Goal: Task Accomplishment & Management: Use online tool/utility

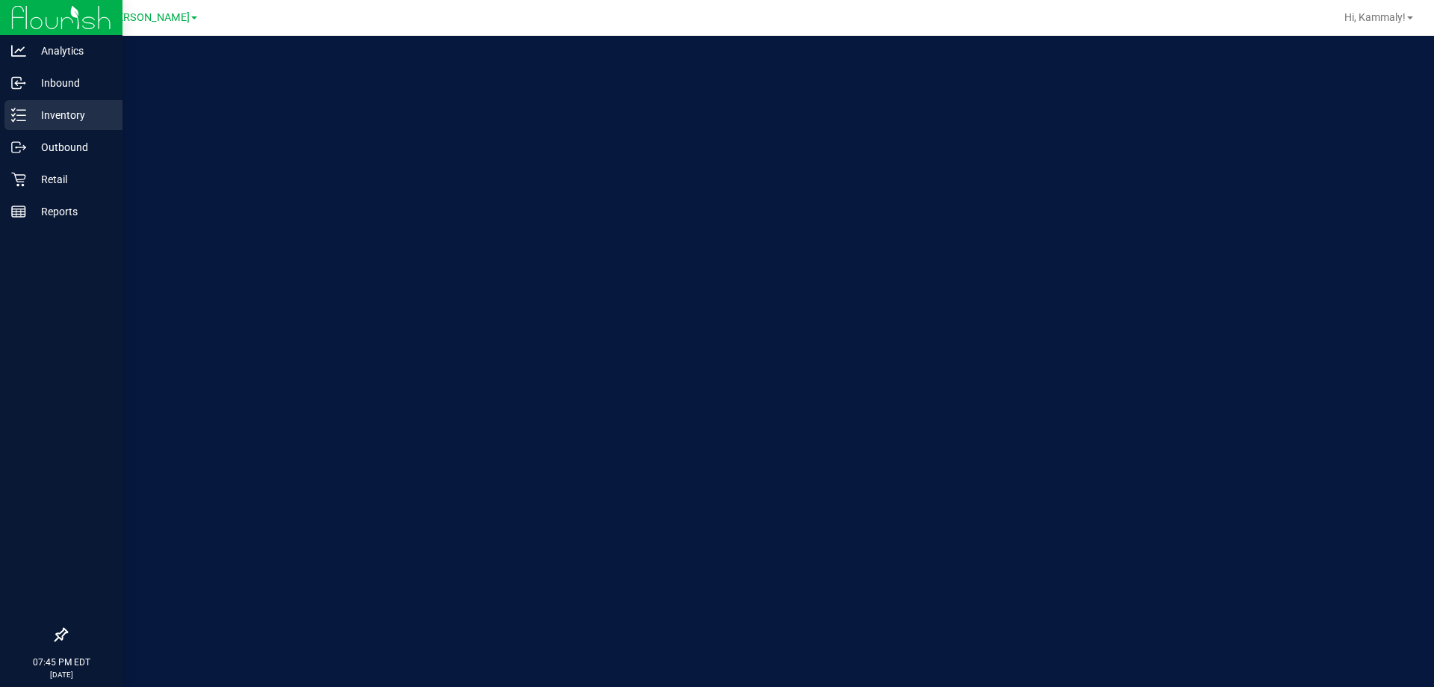
click at [29, 106] on p "Inventory" at bounding box center [71, 115] width 90 height 18
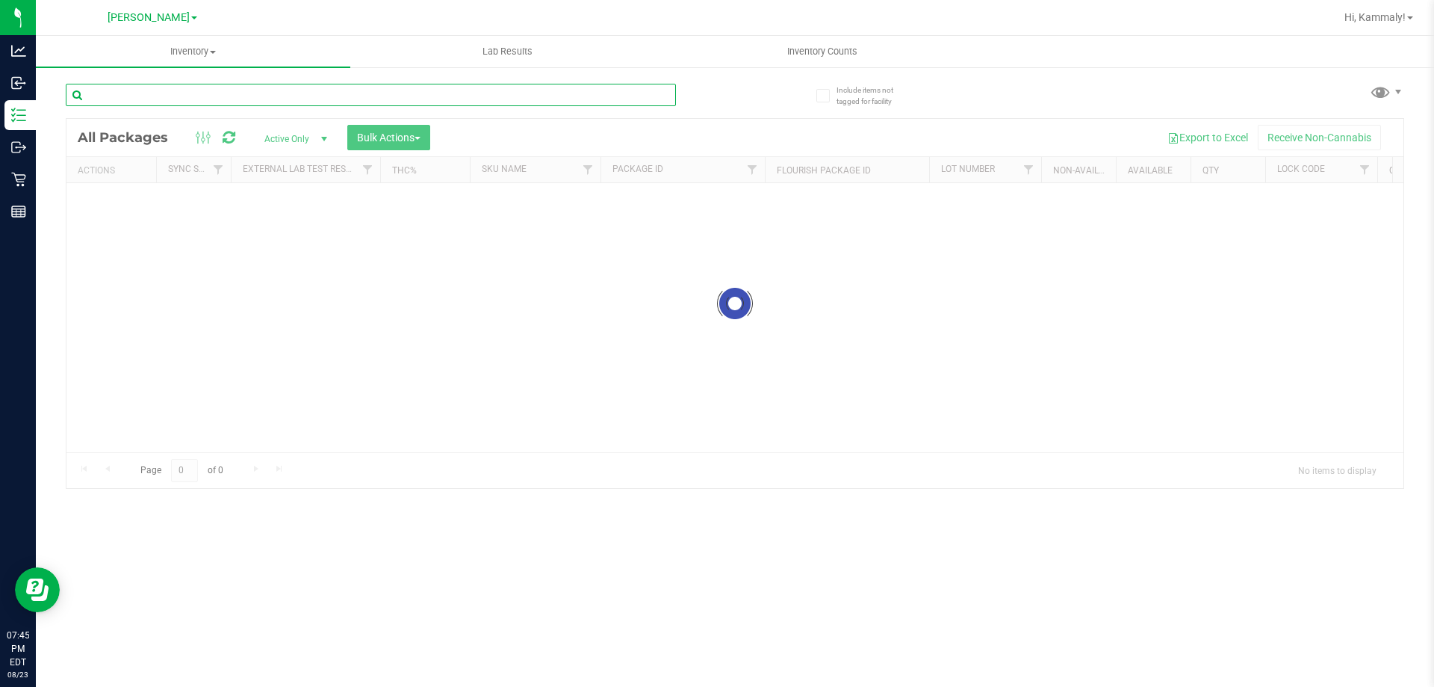
click at [190, 96] on div "Inventory All packages All inventory Waste log Create inventory Lab Results Inv…" at bounding box center [735, 361] width 1398 height 651
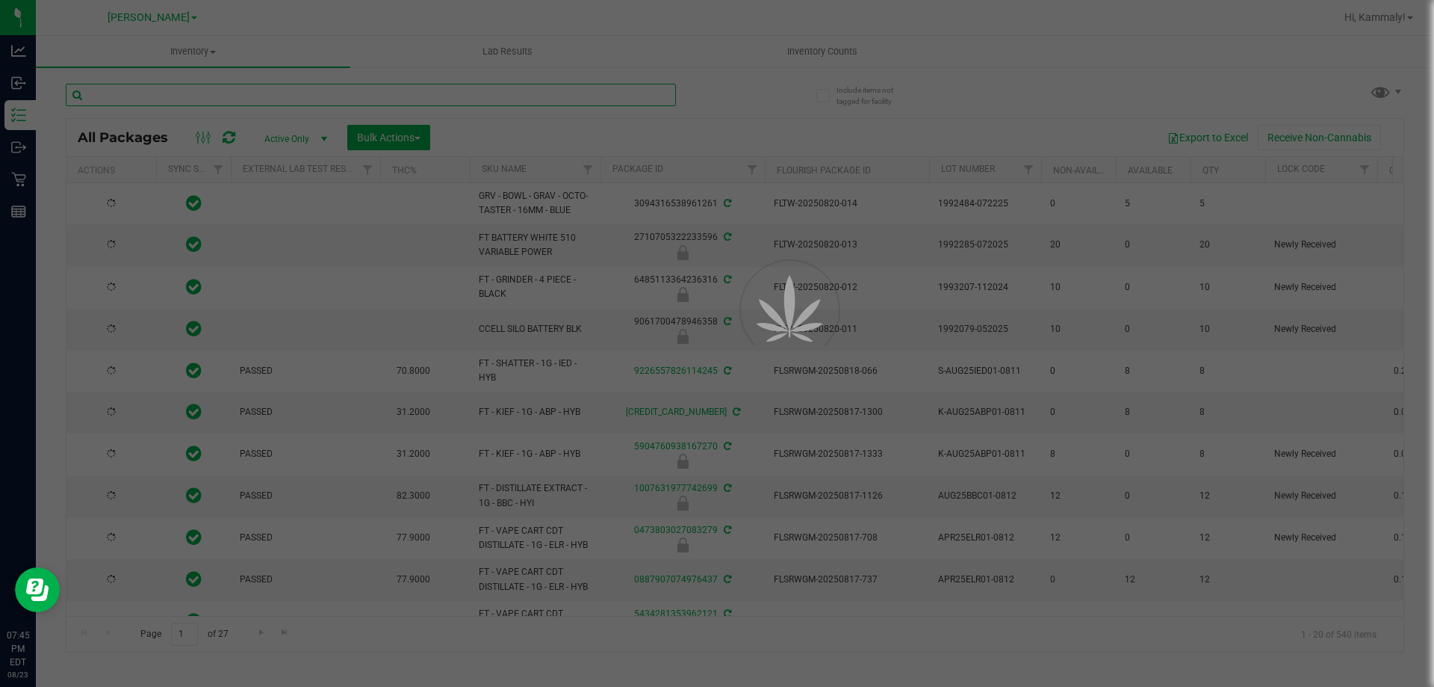
type input "[DATE]"
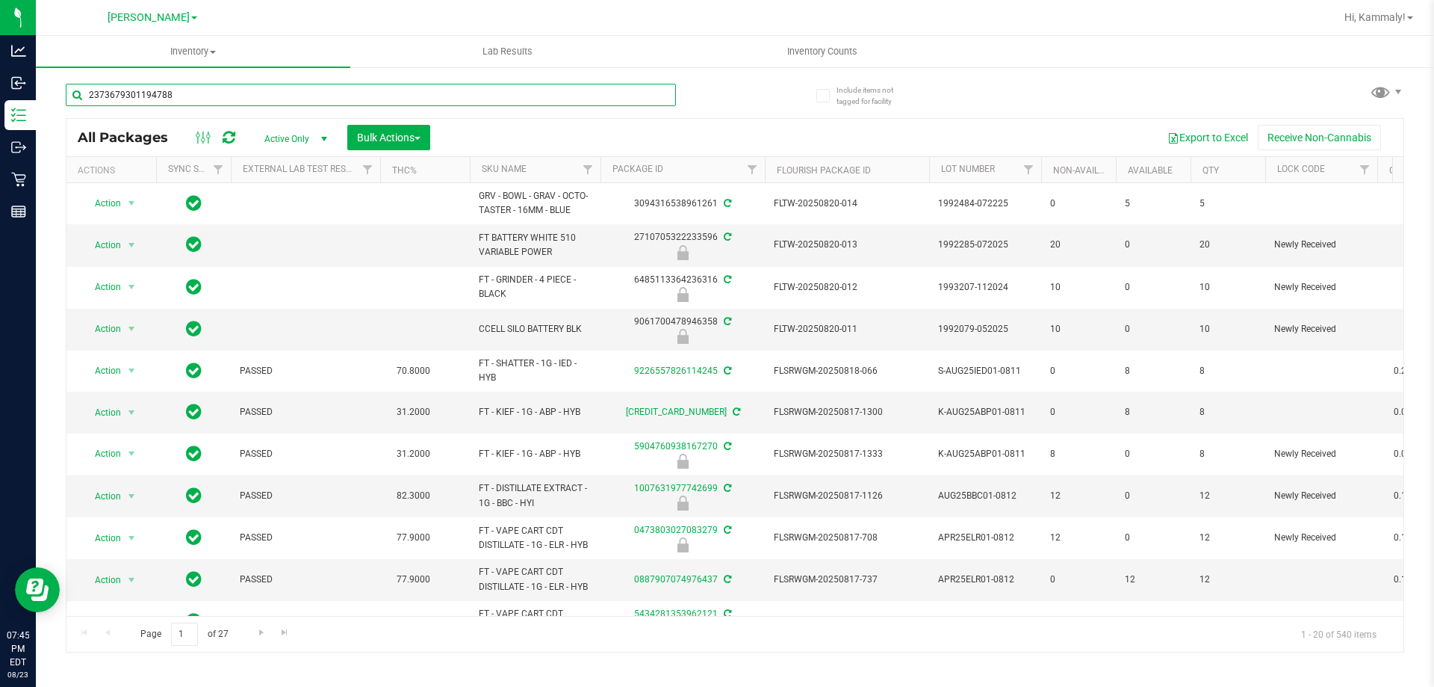
type input "2373679301194788"
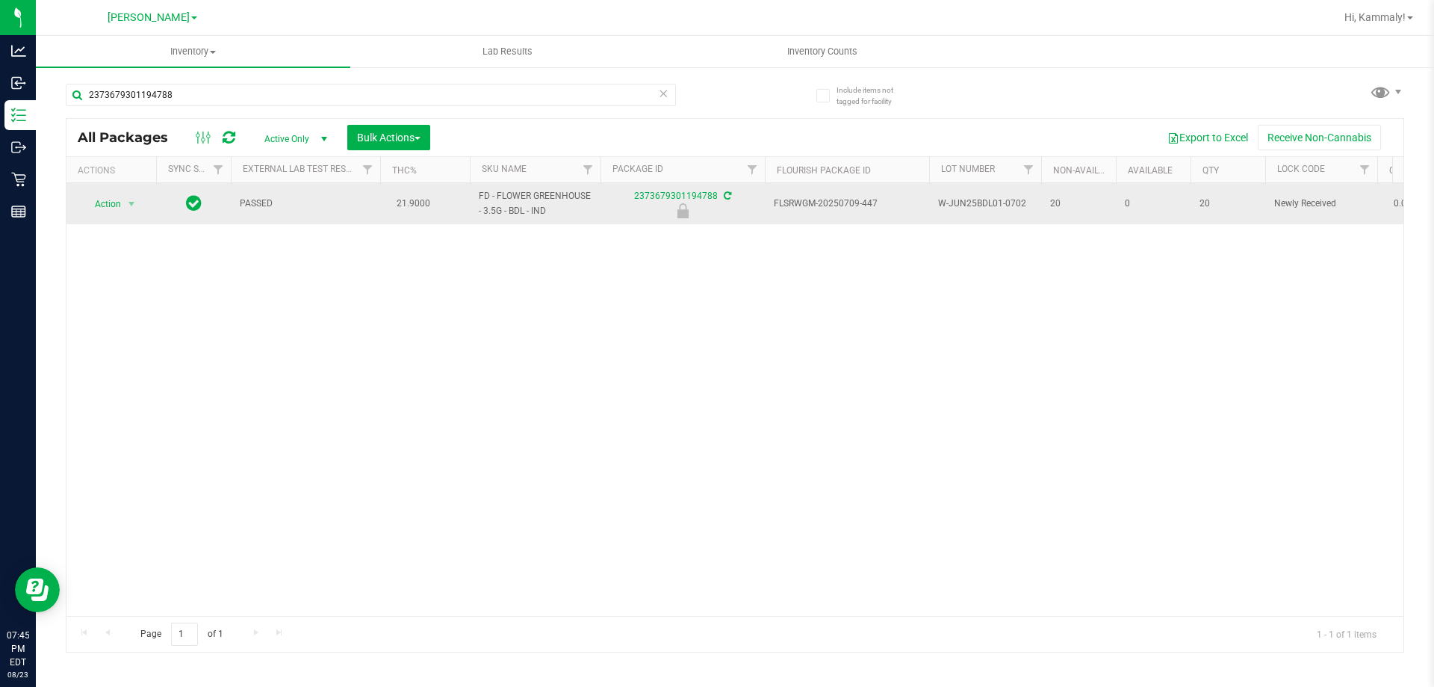
click at [105, 204] on span "Action" at bounding box center [101, 203] width 40 height 21
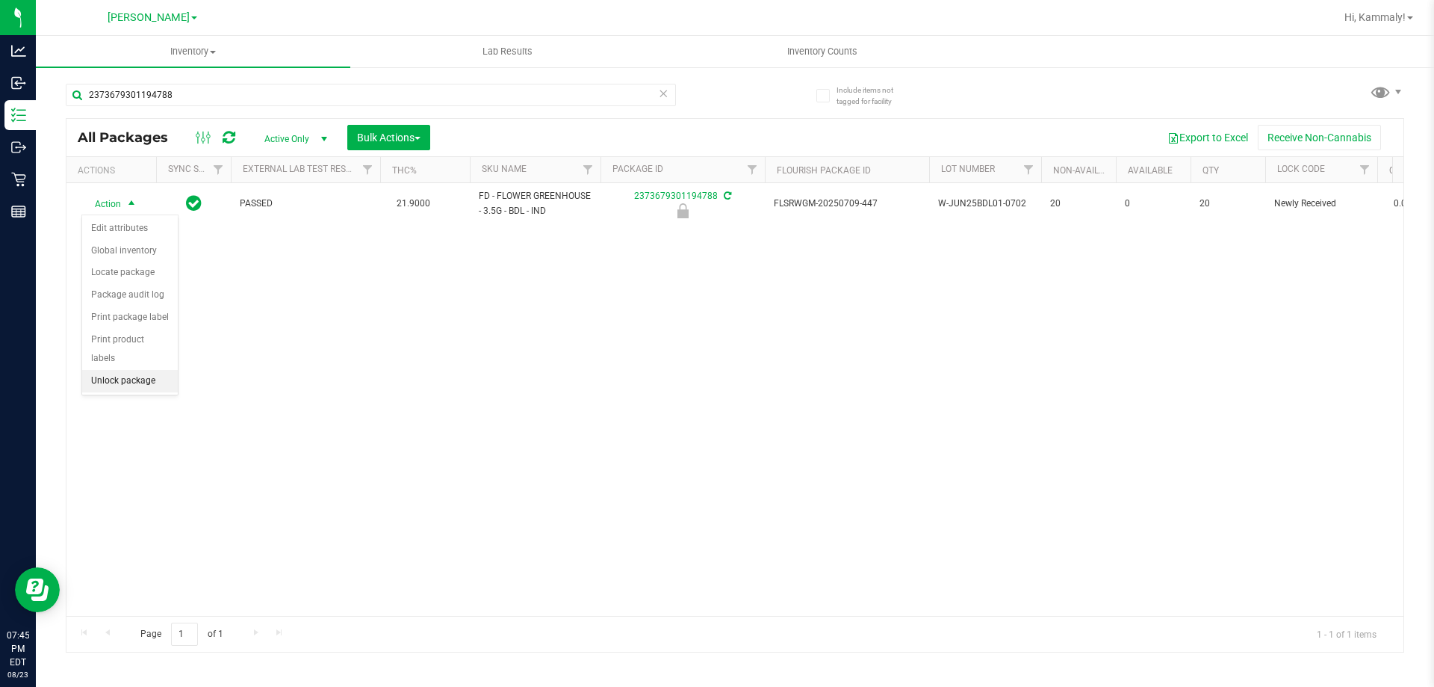
click at [123, 370] on li "Unlock package" at bounding box center [130, 381] width 96 height 22
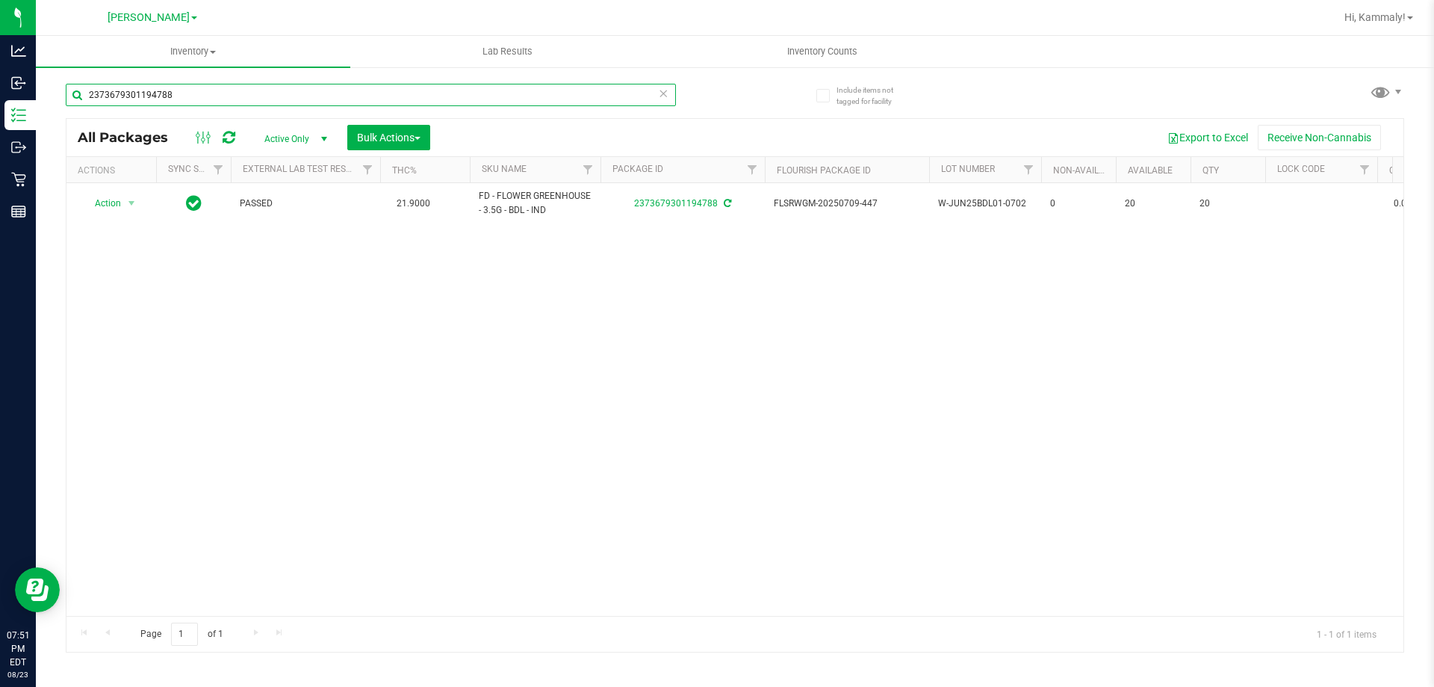
click at [228, 90] on input "2373679301194788" at bounding box center [371, 95] width 610 height 22
type input "3476831132877522"
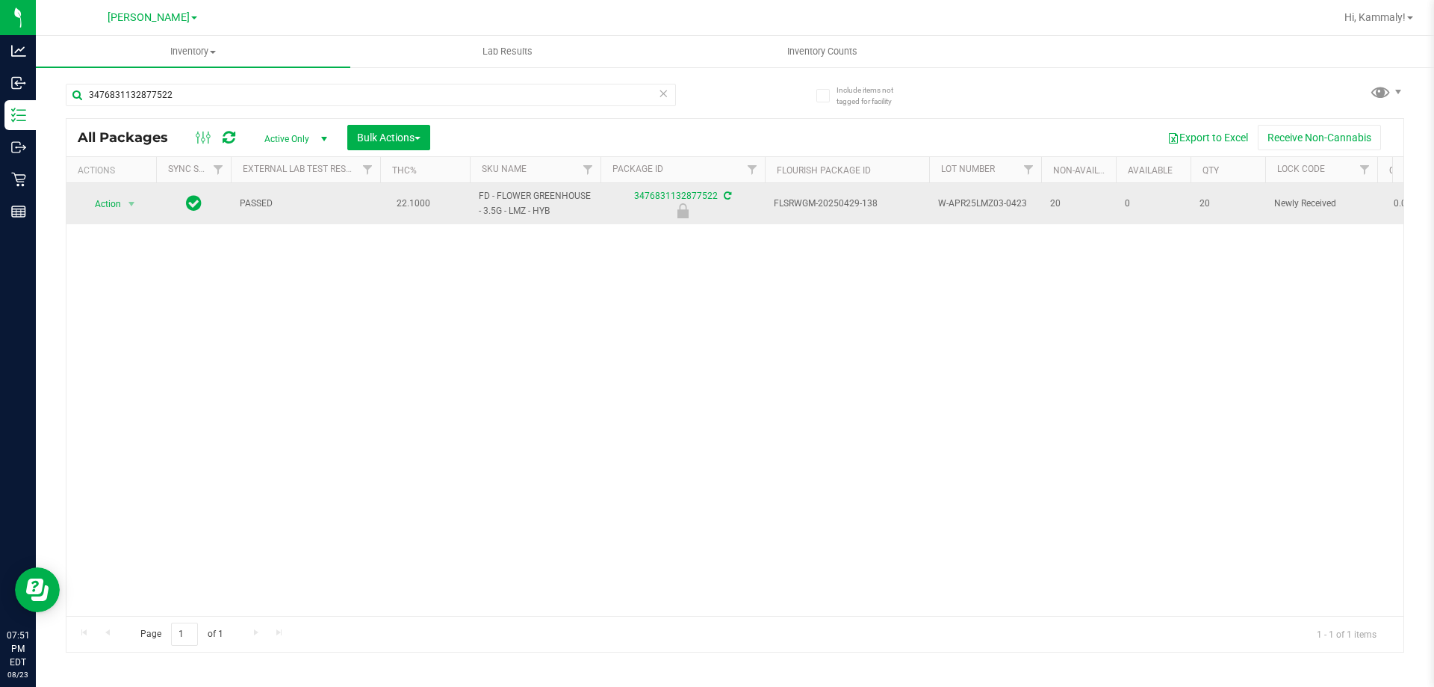
click at [106, 205] on span "Action" at bounding box center [101, 203] width 40 height 21
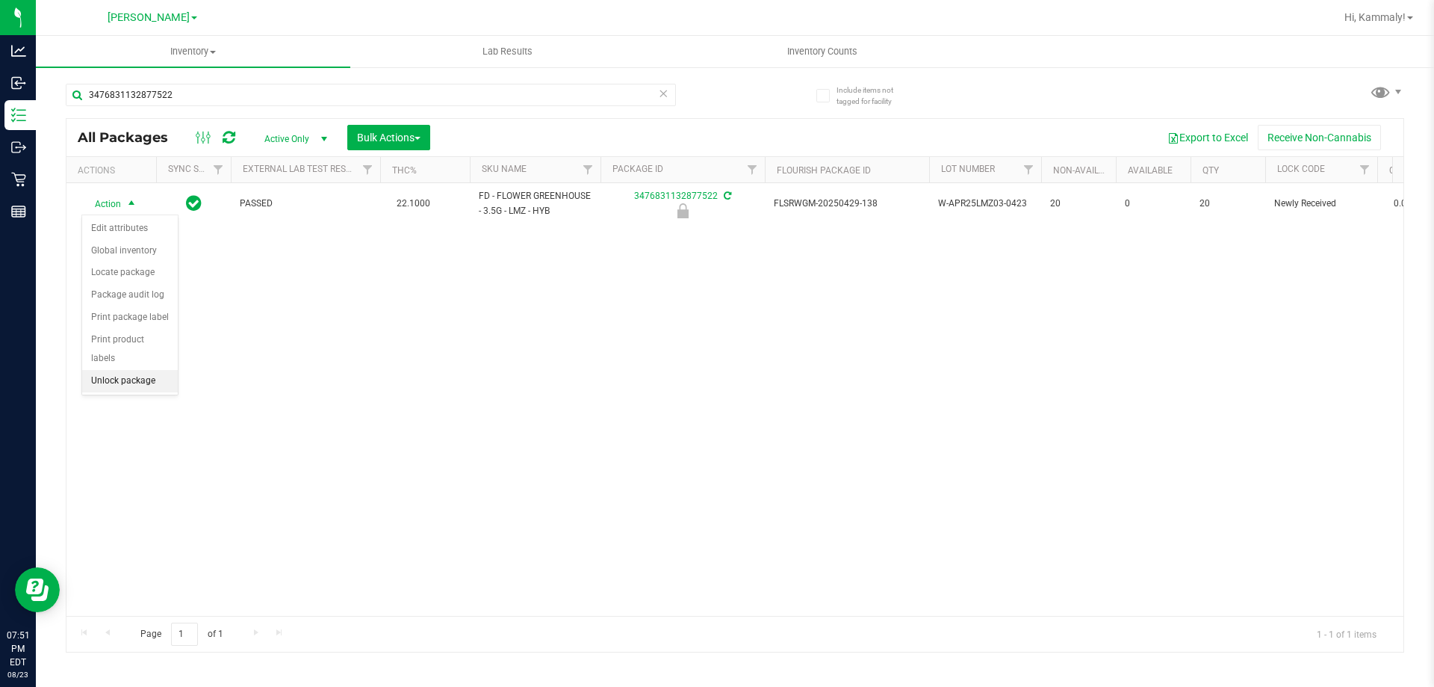
click at [137, 371] on li "Unlock package" at bounding box center [130, 381] width 96 height 22
